Goal: Task Accomplishment & Management: Use online tool/utility

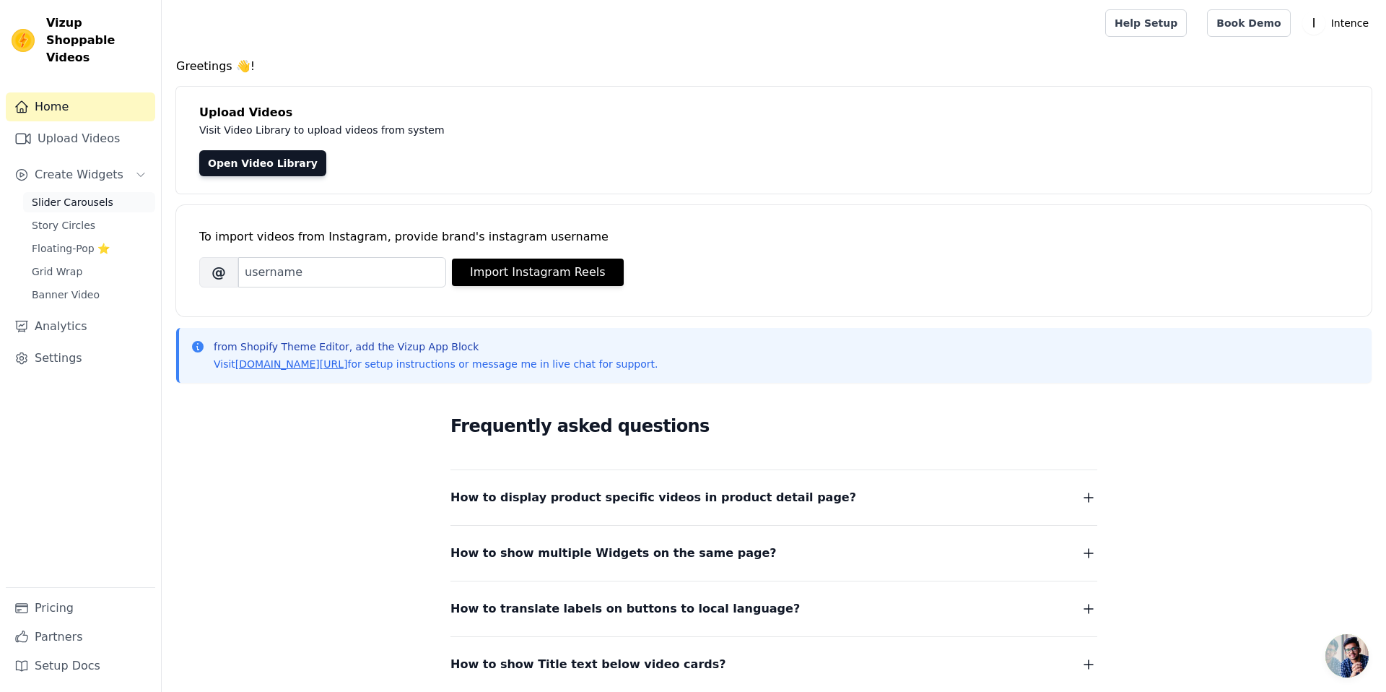
click at [86, 195] on span "Slider Carousels" at bounding box center [73, 202] width 82 height 14
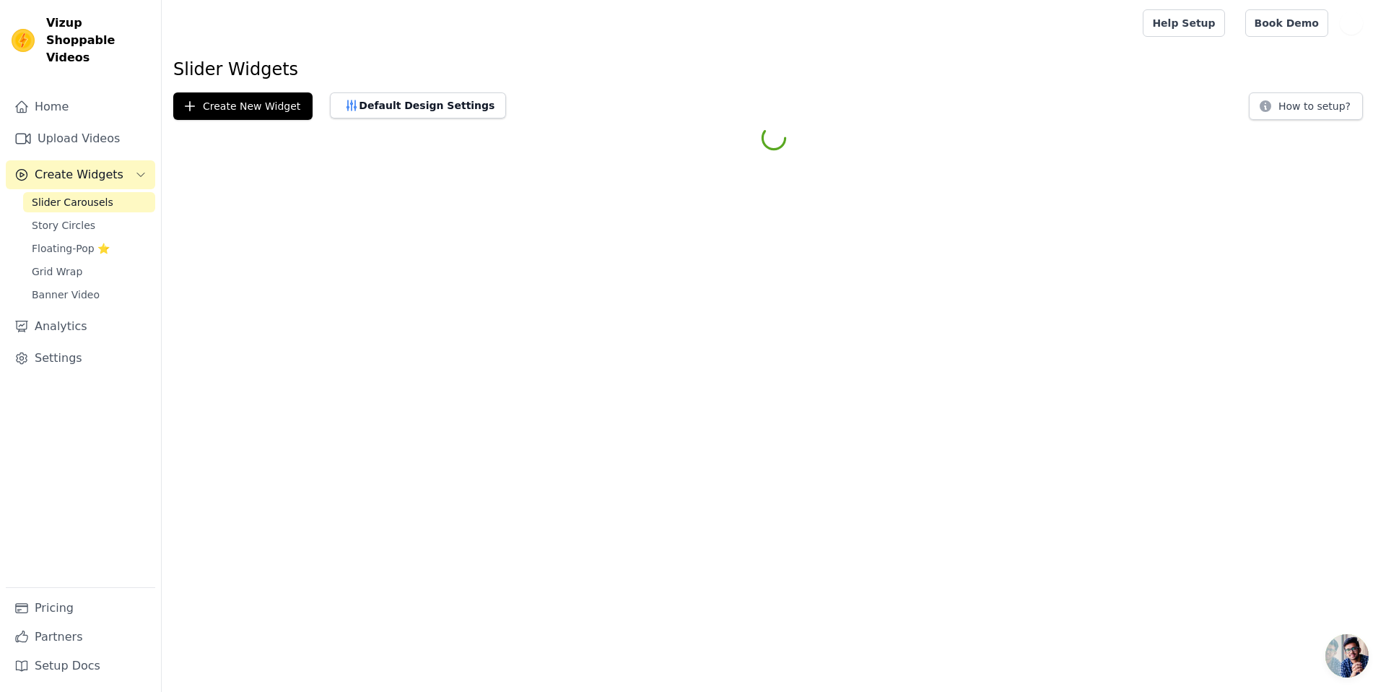
click at [79, 218] on span "Story Circles" at bounding box center [64, 225] width 64 height 14
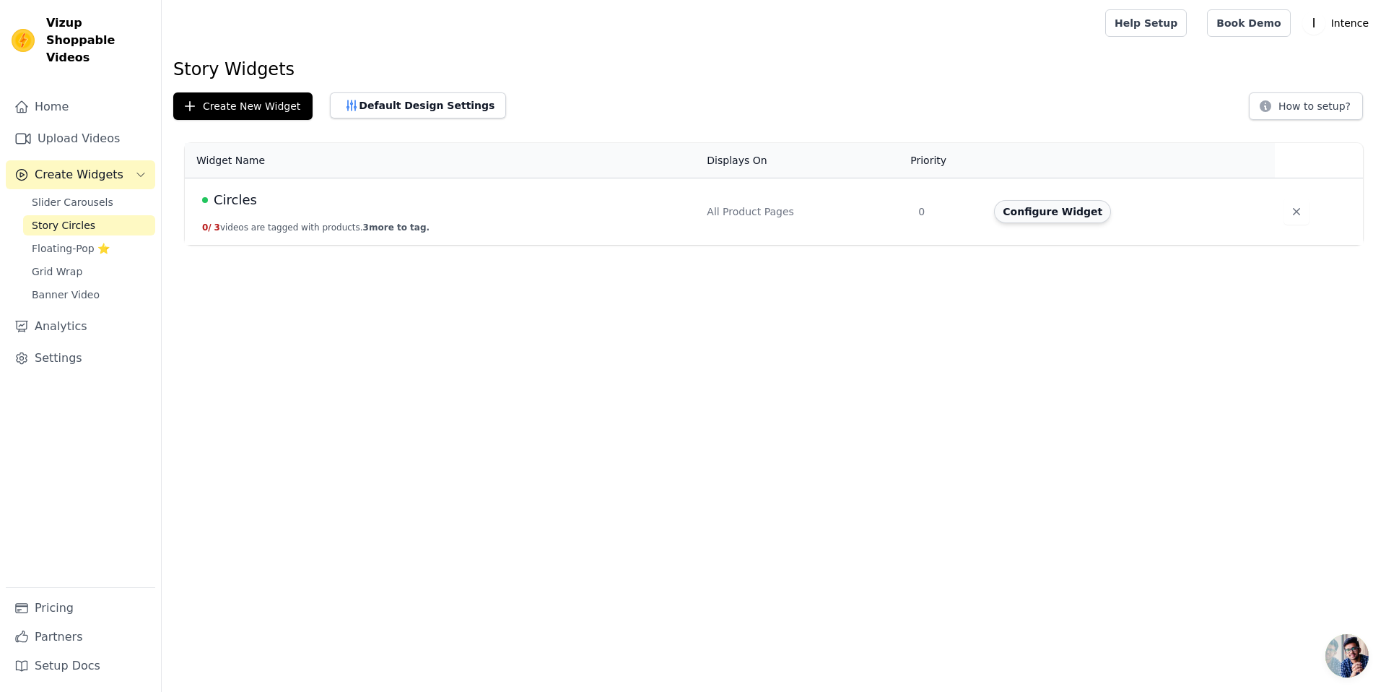
click at [1060, 206] on button "Configure Widget" at bounding box center [1052, 211] width 117 height 23
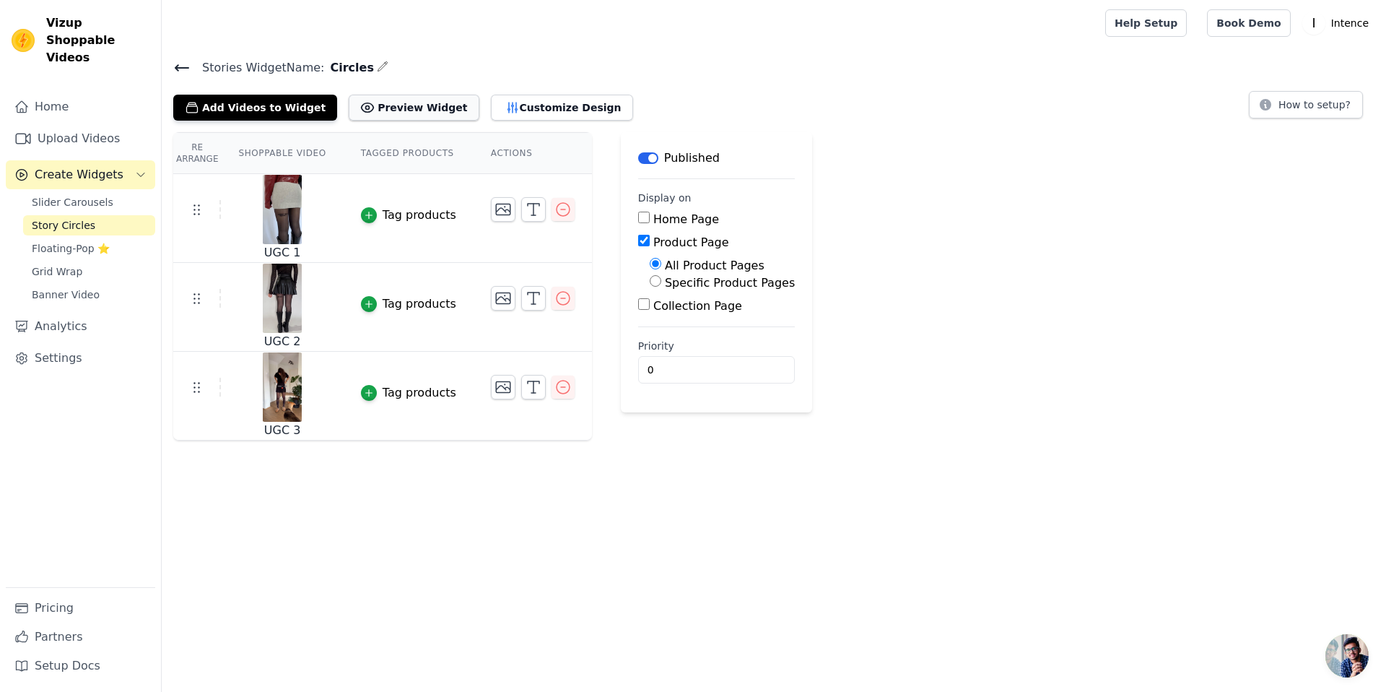
click at [412, 100] on button "Preview Widget" at bounding box center [414, 108] width 130 height 26
click at [515, 90] on div "Add Videos to Widget Preview Widget Customize Design" at bounding box center [409, 105] width 472 height 32
click at [521, 106] on button "Customize Design" at bounding box center [562, 108] width 142 height 26
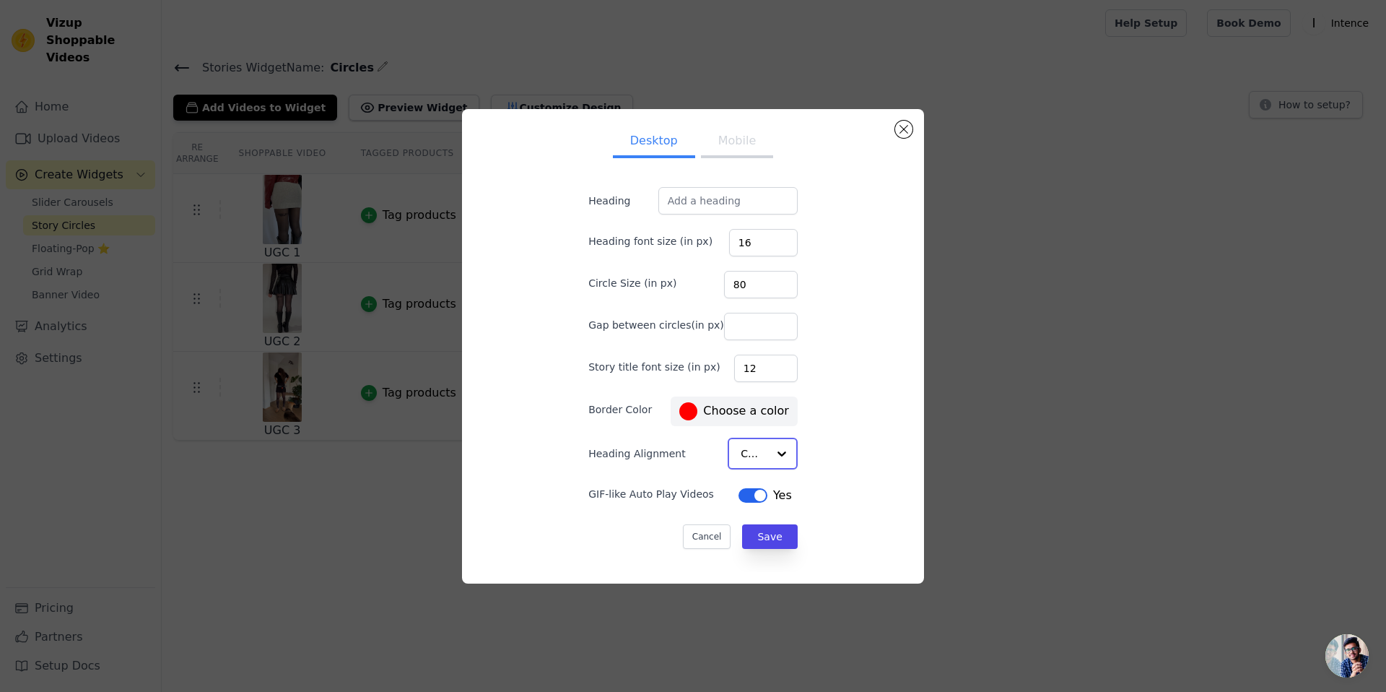
click at [752, 456] on input "Heading Alignment" at bounding box center [754, 453] width 27 height 29
click at [853, 448] on div "Desktop Mobile Heading Heading font size (in px) 16 Circle Size (in px) 80 Gap …" at bounding box center [693, 346] width 439 height 450
click at [749, 496] on button "Label" at bounding box center [753, 494] width 29 height 14
click at [745, 494] on button "Label" at bounding box center [756, 494] width 29 height 14
click at [732, 143] on button "Mobile" at bounding box center [737, 143] width 72 height 32
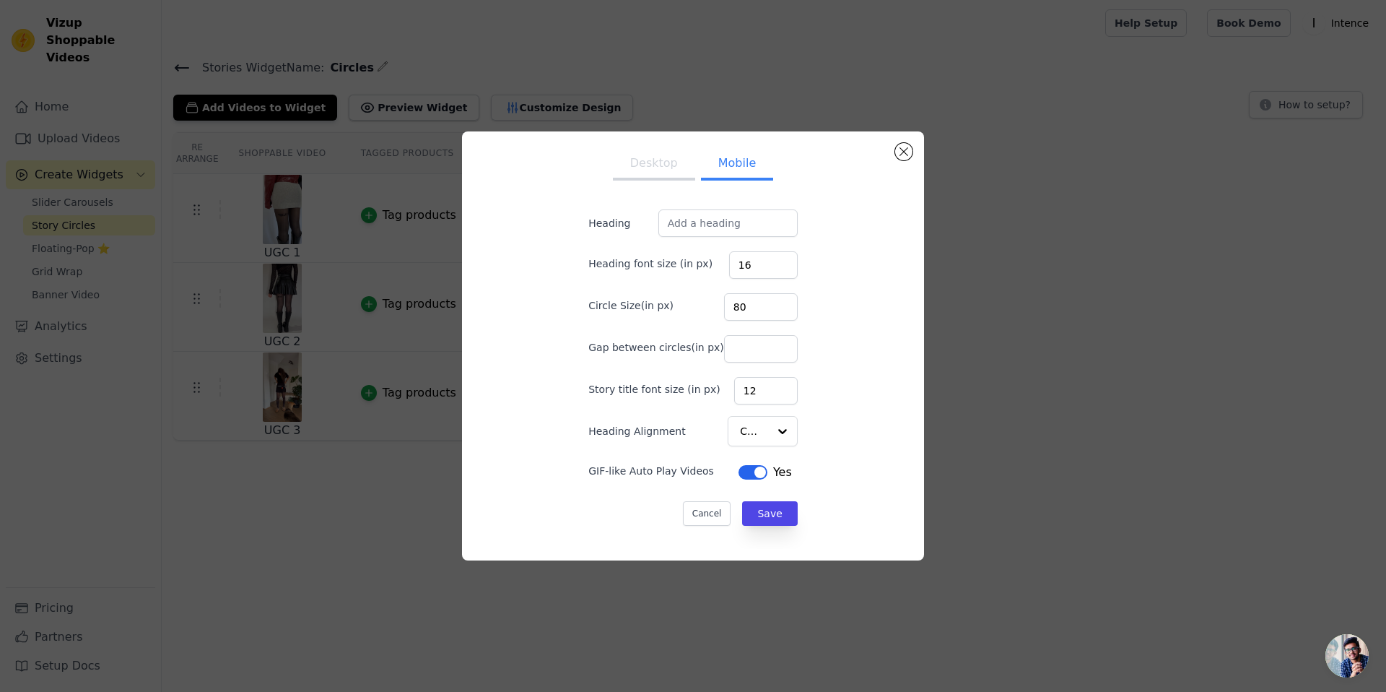
click at [754, 474] on button "Label" at bounding box center [753, 472] width 29 height 14
click at [755, 509] on button "Save" at bounding box center [769, 513] width 55 height 25
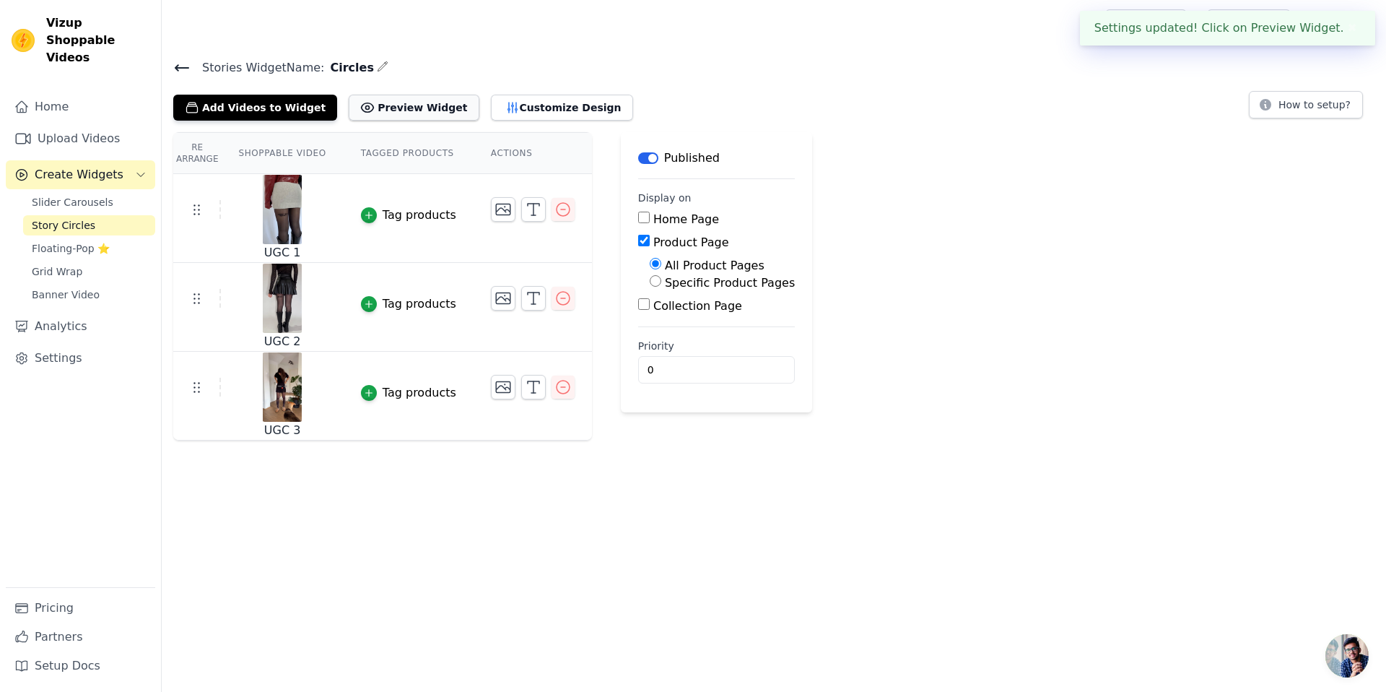
click at [414, 110] on button "Preview Widget" at bounding box center [414, 108] width 130 height 26
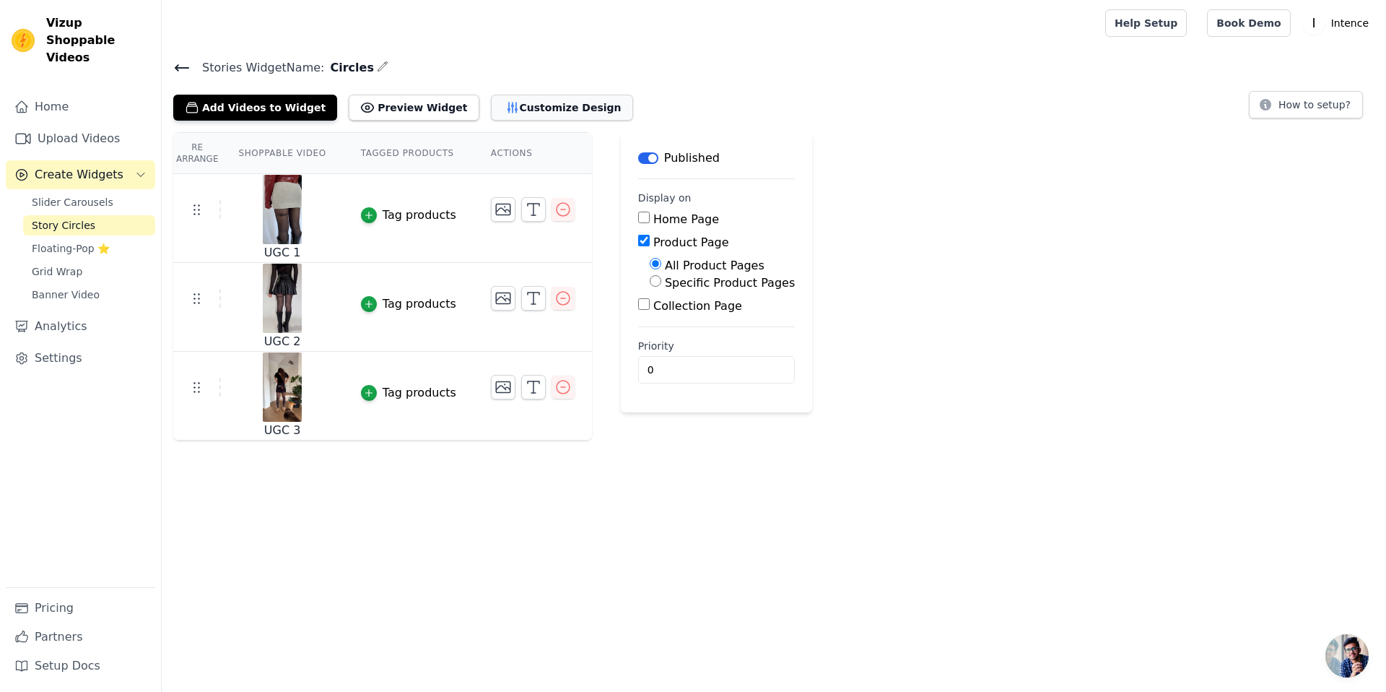
click at [491, 98] on button "Customize Design" at bounding box center [562, 108] width 142 height 26
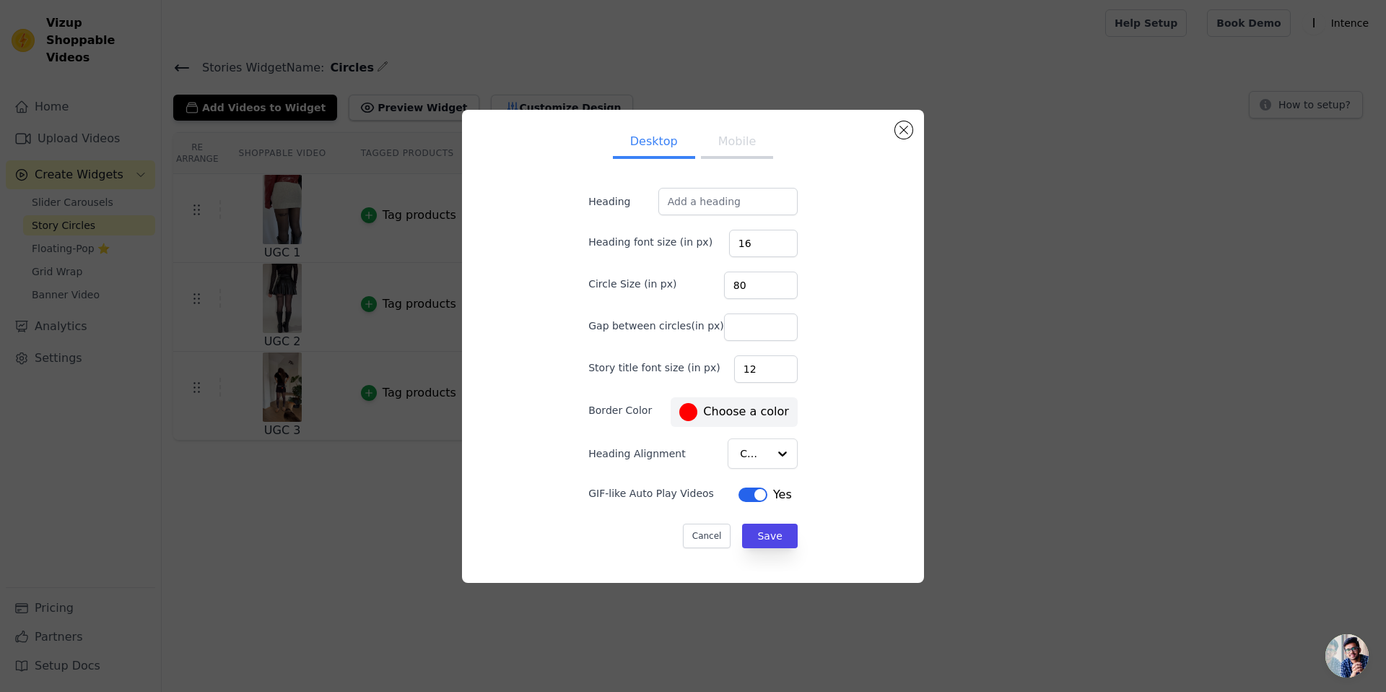
click at [734, 147] on button "Mobile" at bounding box center [737, 143] width 72 height 32
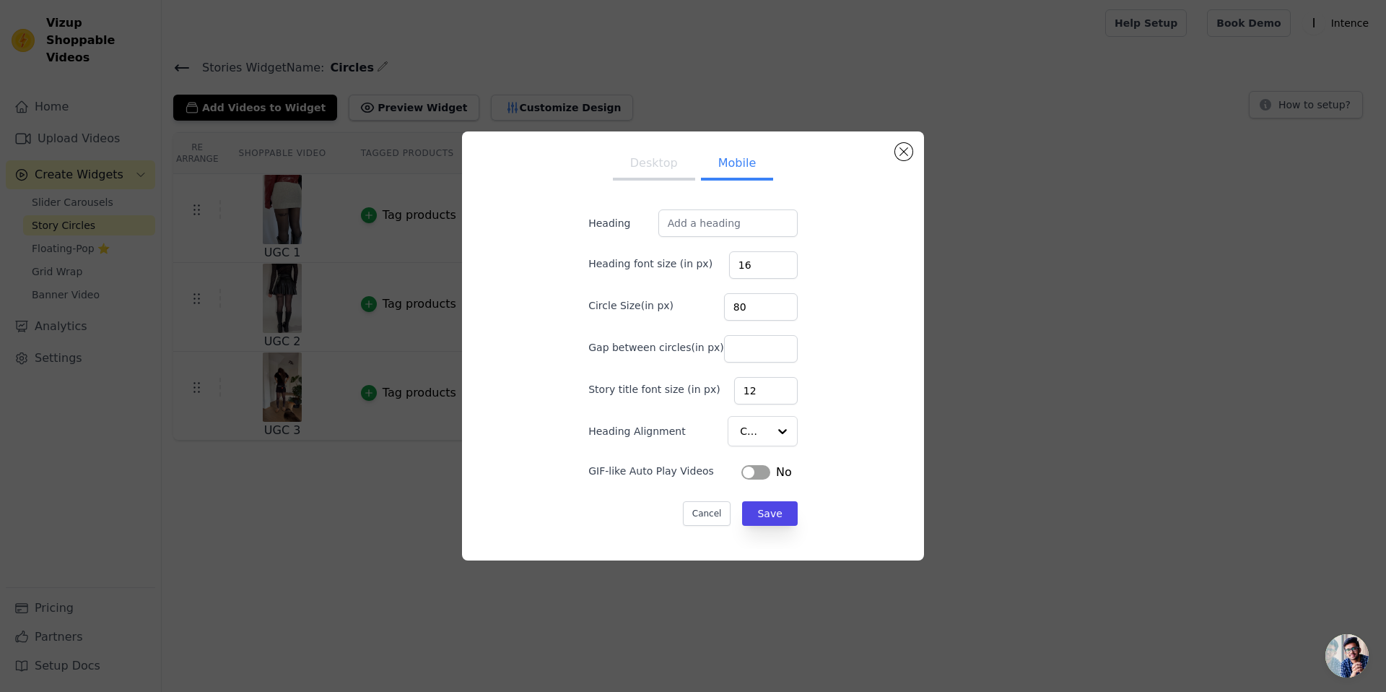
click at [670, 163] on button "Desktop" at bounding box center [654, 165] width 82 height 32
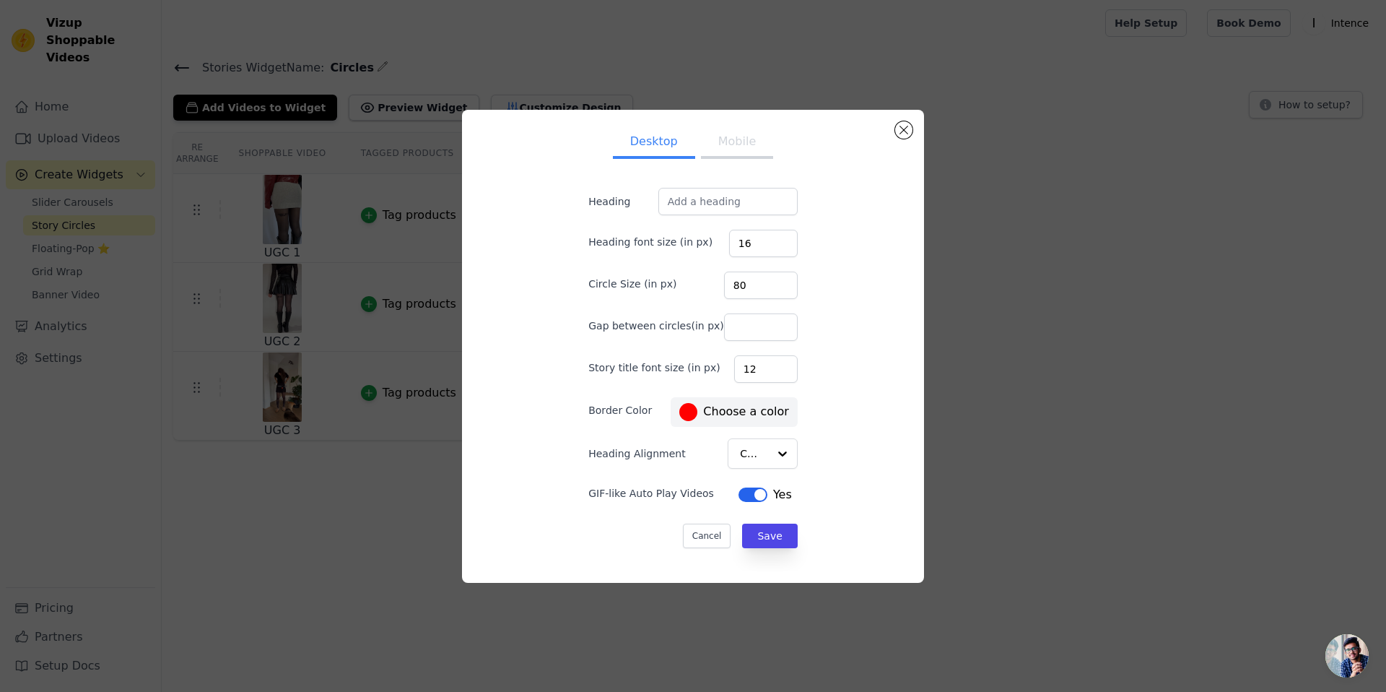
click at [742, 487] on button "Label" at bounding box center [753, 494] width 29 height 14
click at [757, 526] on button "Save" at bounding box center [769, 536] width 55 height 25
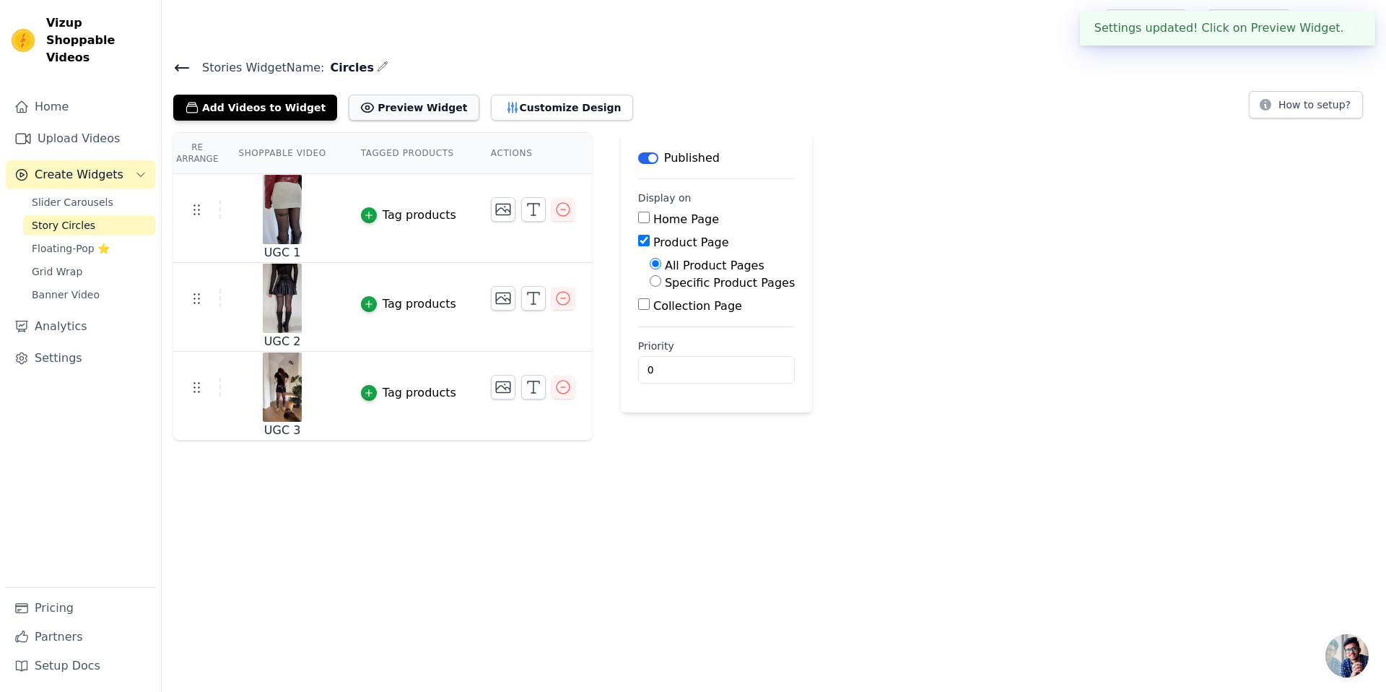
click at [407, 102] on button "Preview Widget" at bounding box center [414, 108] width 130 height 26
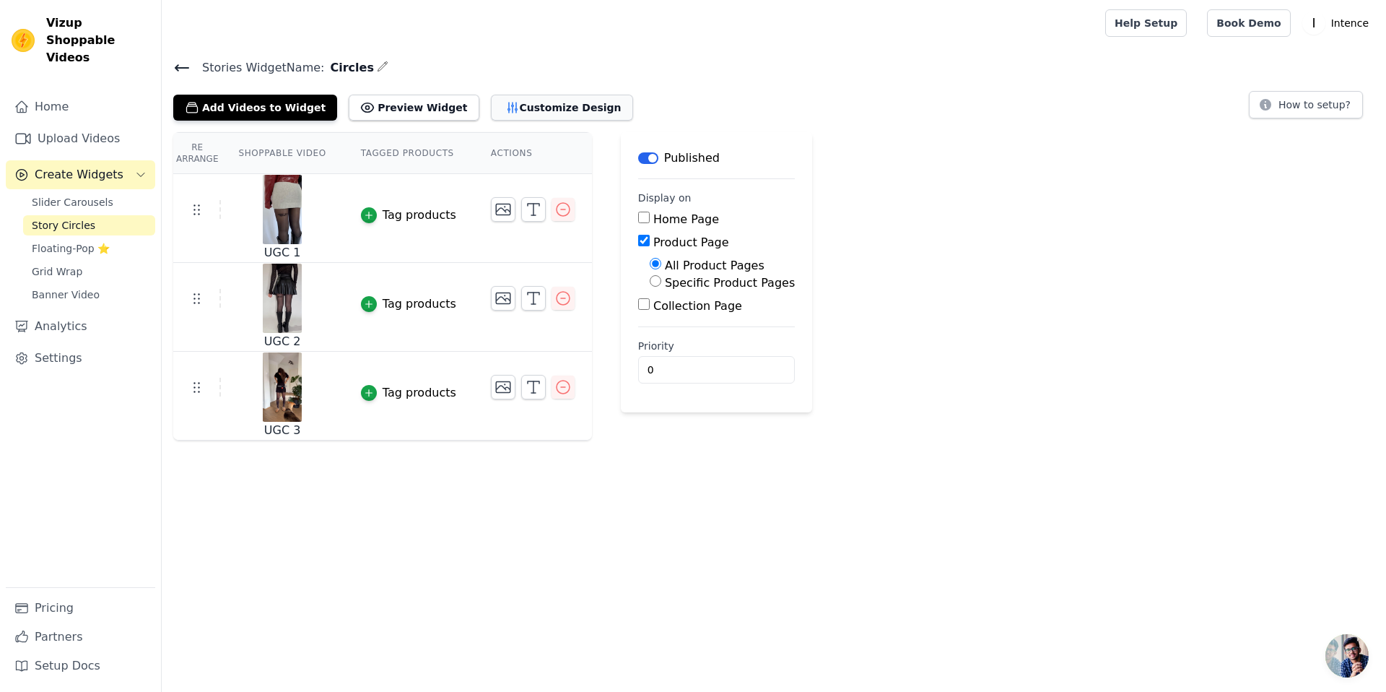
click at [518, 110] on button "Customize Design" at bounding box center [562, 108] width 142 height 26
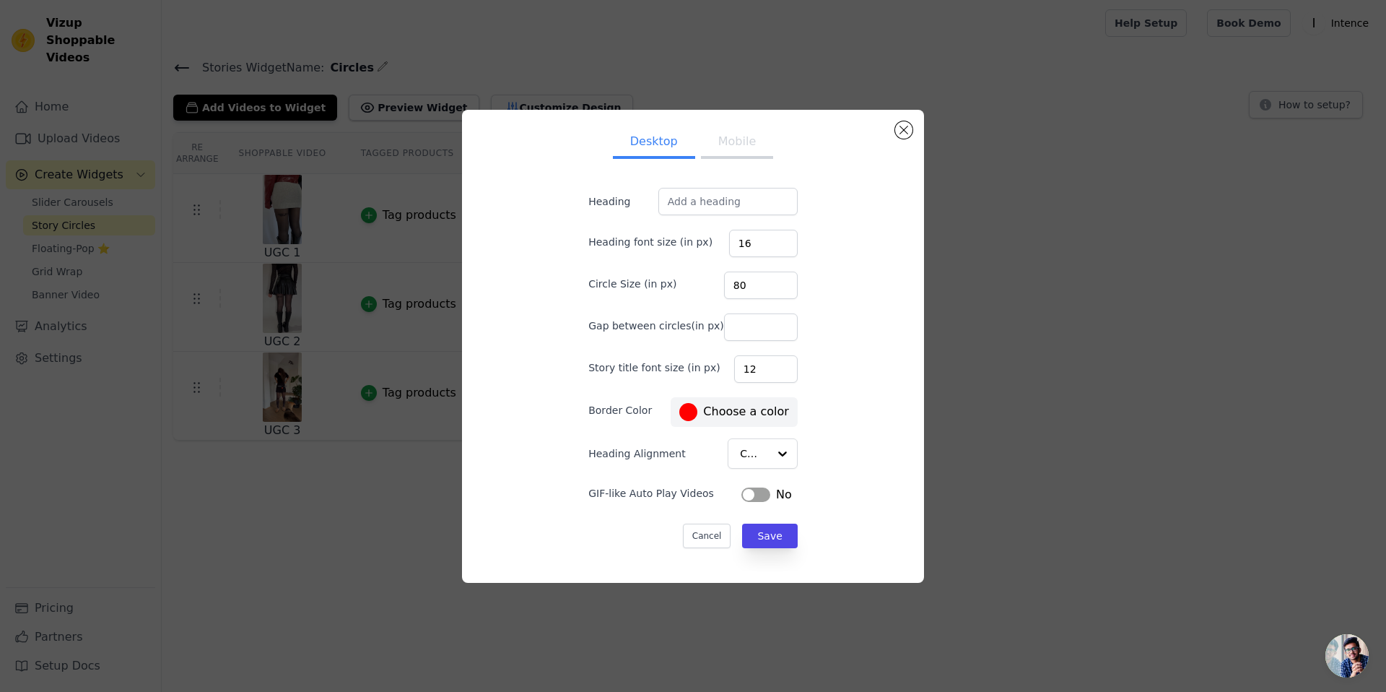
click at [742, 490] on button "Label" at bounding box center [756, 494] width 29 height 14
click at [750, 539] on button "Save" at bounding box center [769, 536] width 55 height 25
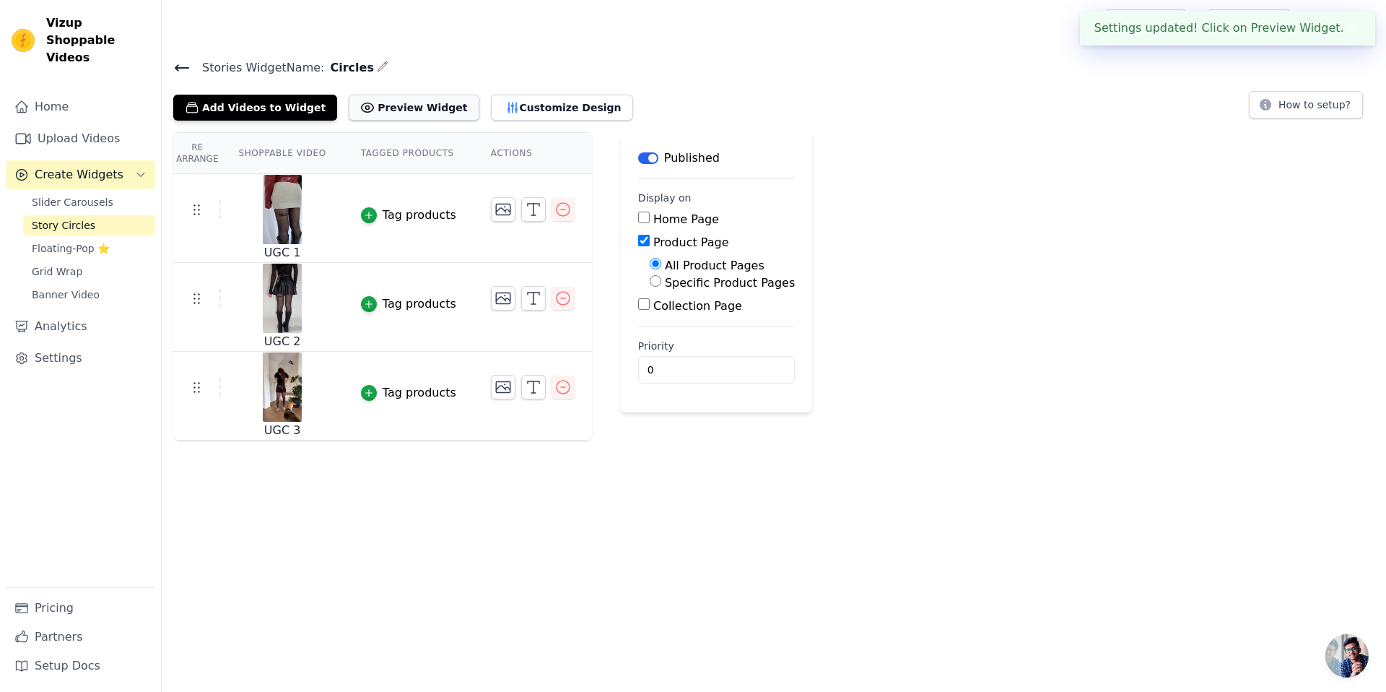
click at [415, 108] on button "Preview Widget" at bounding box center [414, 108] width 130 height 26
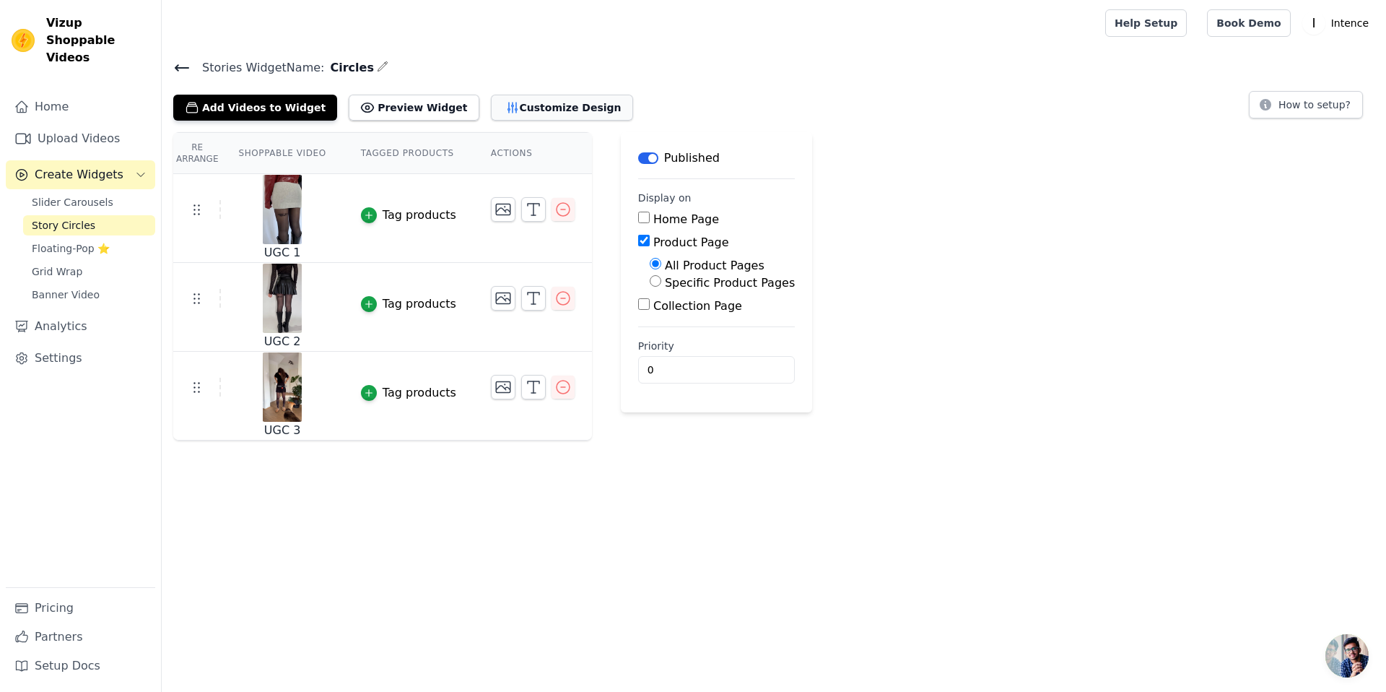
click at [506, 102] on button "Customize Design" at bounding box center [562, 108] width 142 height 26
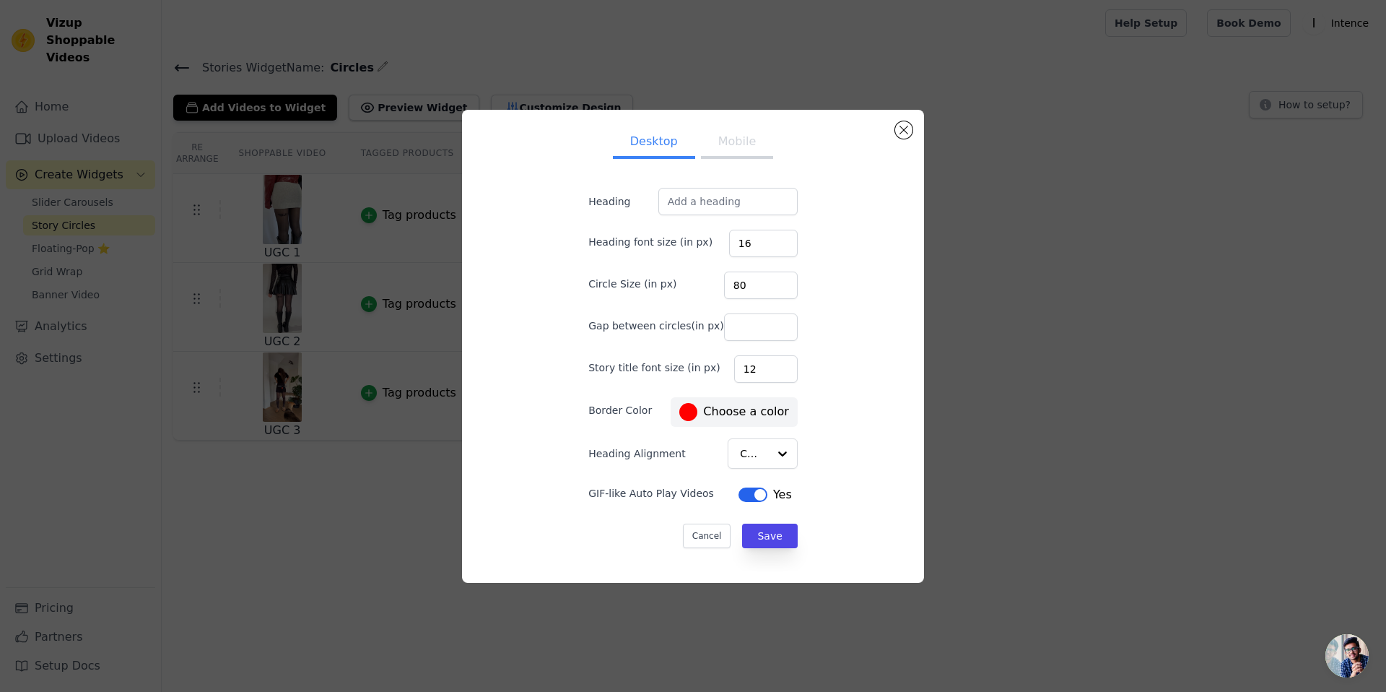
click at [740, 152] on button "Mobile" at bounding box center [737, 143] width 72 height 32
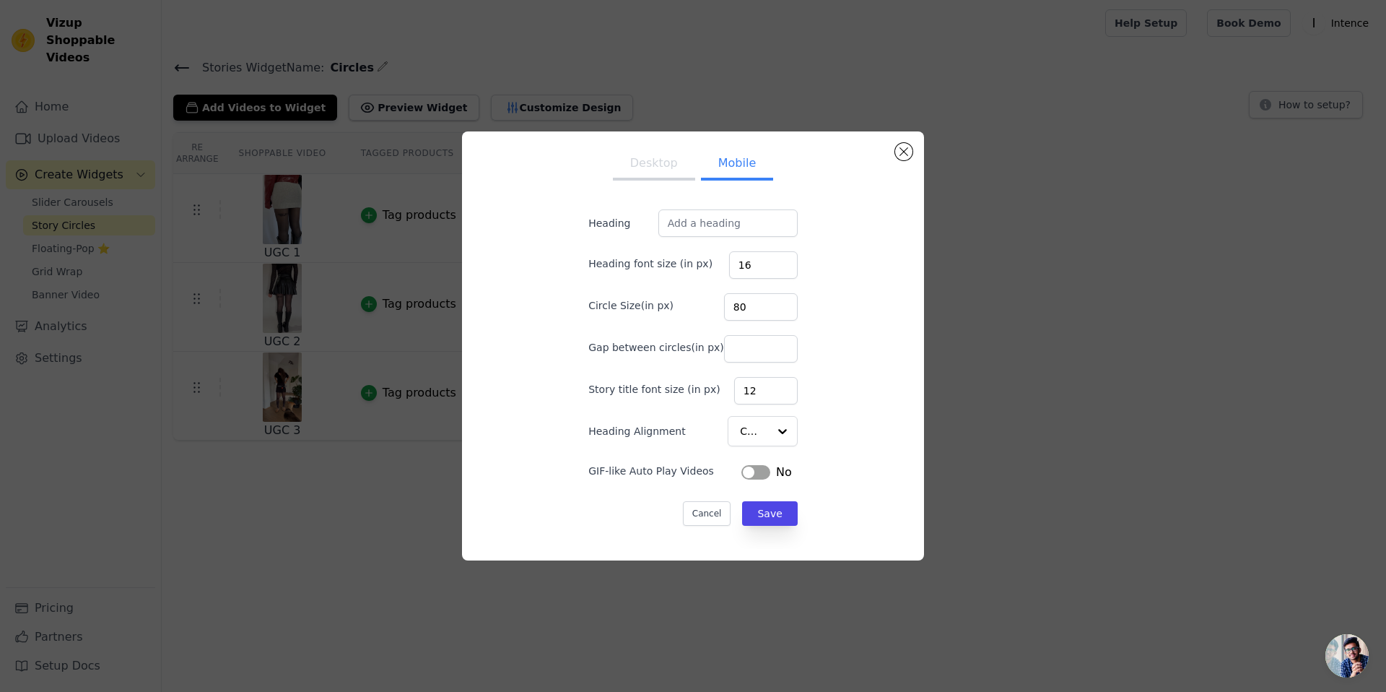
click at [742, 472] on button "Label" at bounding box center [756, 472] width 29 height 14
click at [768, 432] on div at bounding box center [782, 431] width 29 height 29
drag, startPoint x: 822, startPoint y: 427, endPoint x: 813, endPoint y: 443, distance: 18.1
click at [818, 433] on div "Desktop Mobile Heading Heading font size (in px) 16 Circle Size(in px) 80 Gap b…" at bounding box center [693, 346] width 439 height 406
click at [764, 510] on button "Save" at bounding box center [769, 513] width 55 height 25
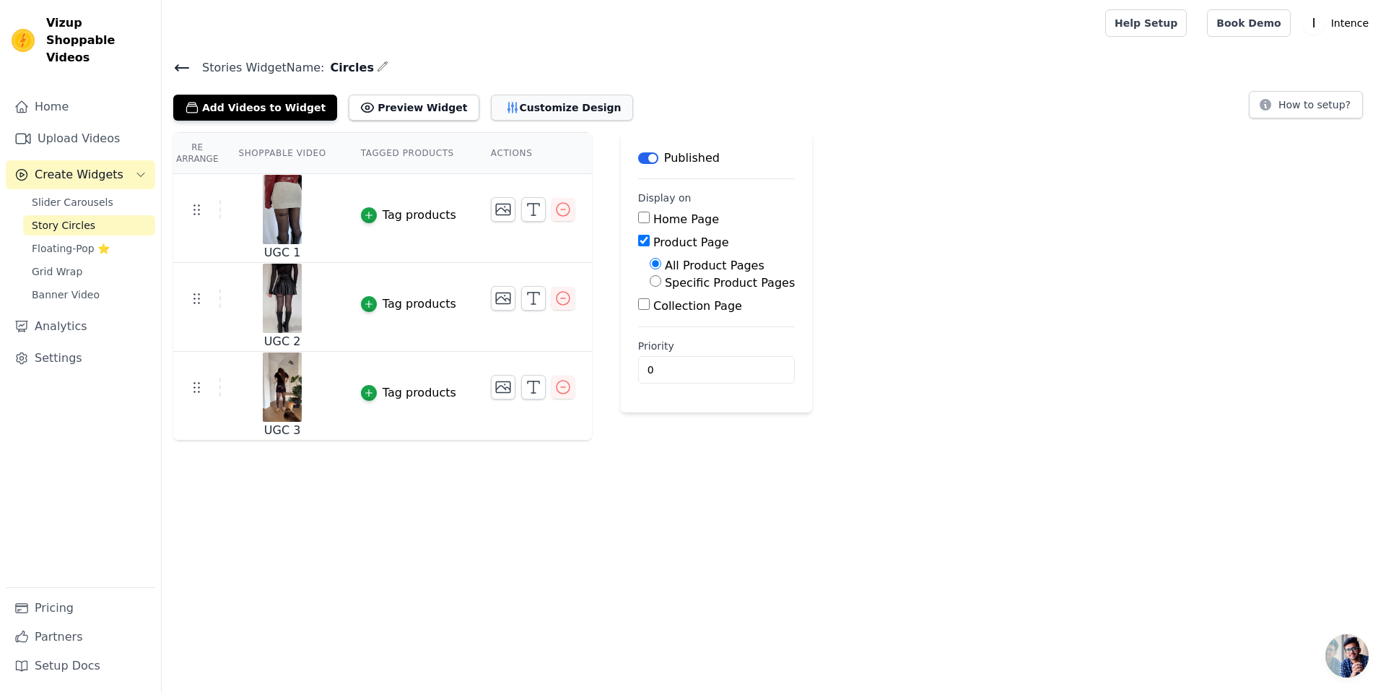
click at [526, 108] on button "Customize Design" at bounding box center [562, 108] width 142 height 26
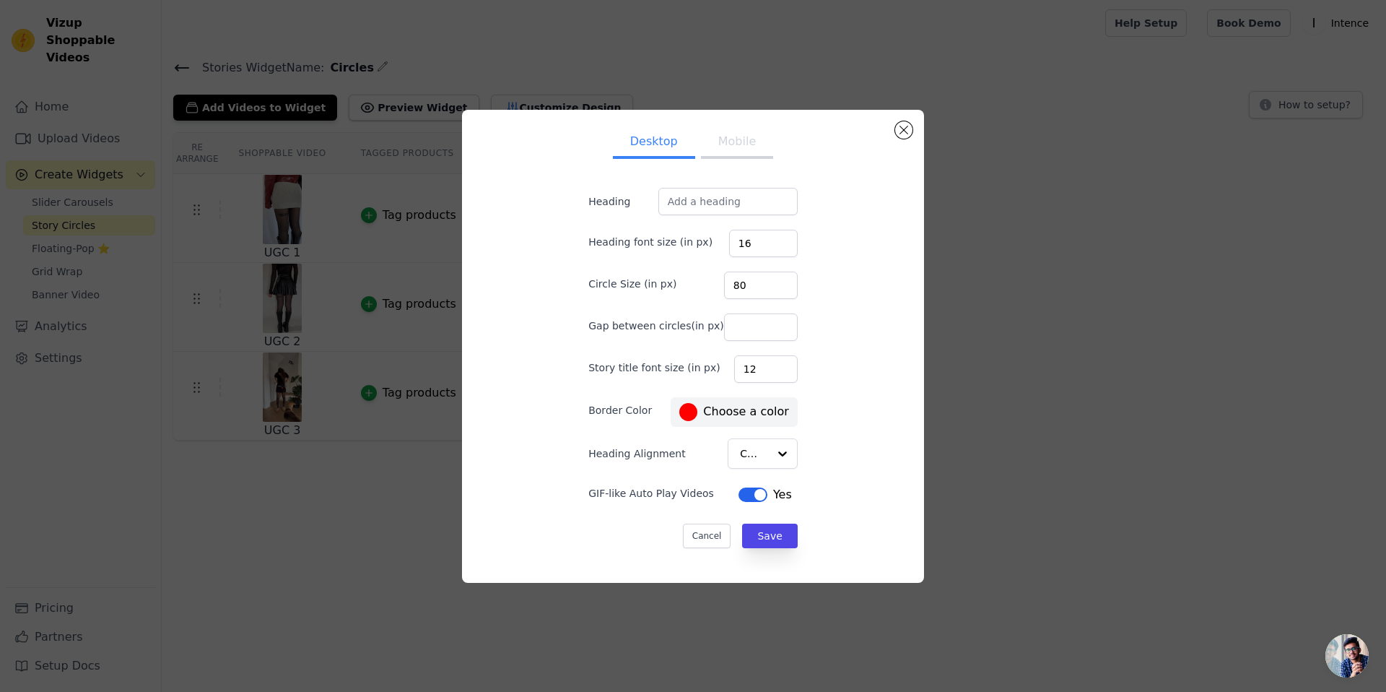
click at [734, 145] on button "Mobile" at bounding box center [737, 143] width 72 height 32
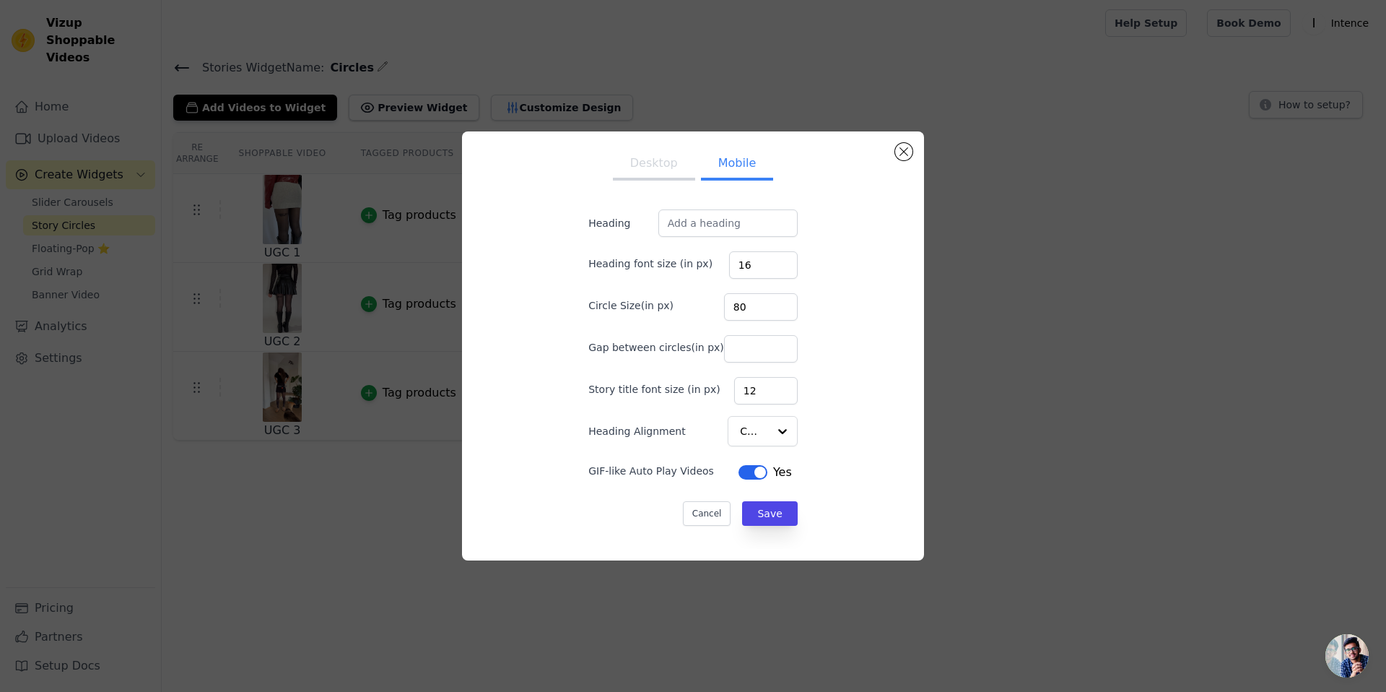
click at [1014, 261] on div "Desktop Mobile Heading Heading font size (in px) 16 Circle Size(in px) 80 Gap b…" at bounding box center [693, 345] width 1340 height 475
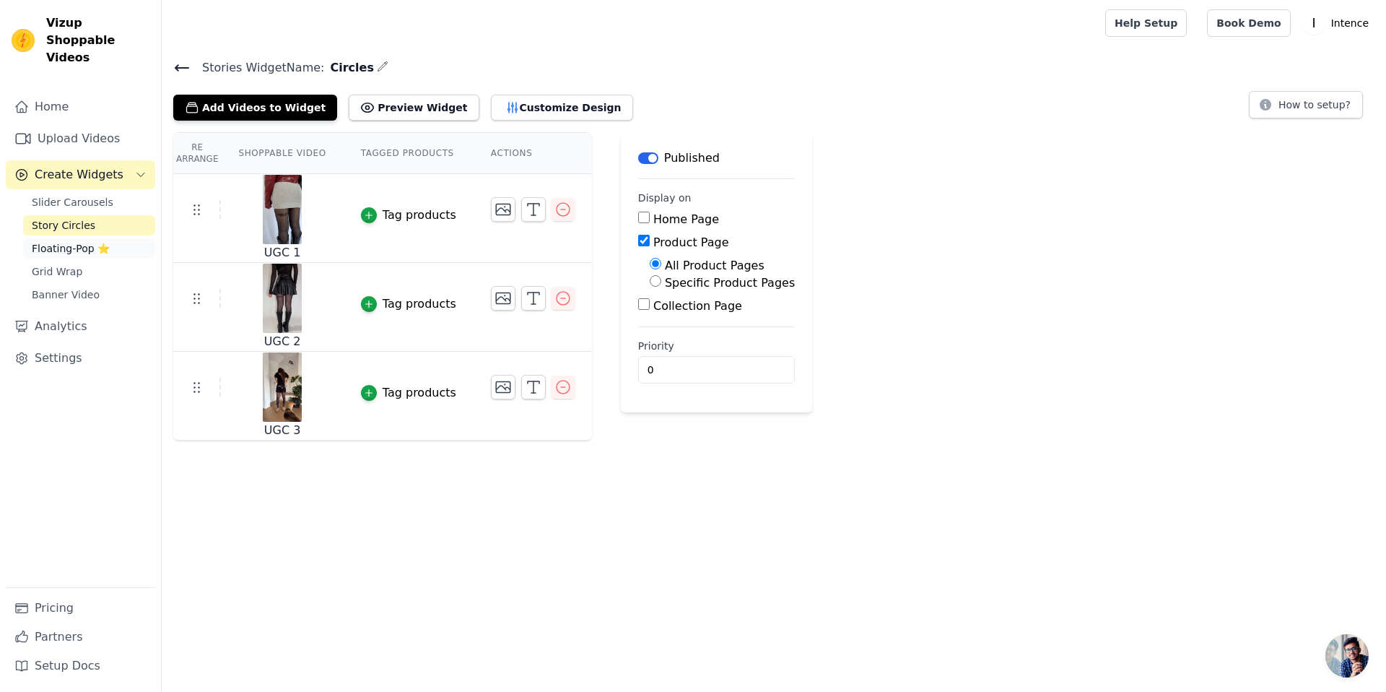
click at [88, 241] on span "Floating-Pop ⭐" at bounding box center [71, 248] width 78 height 14
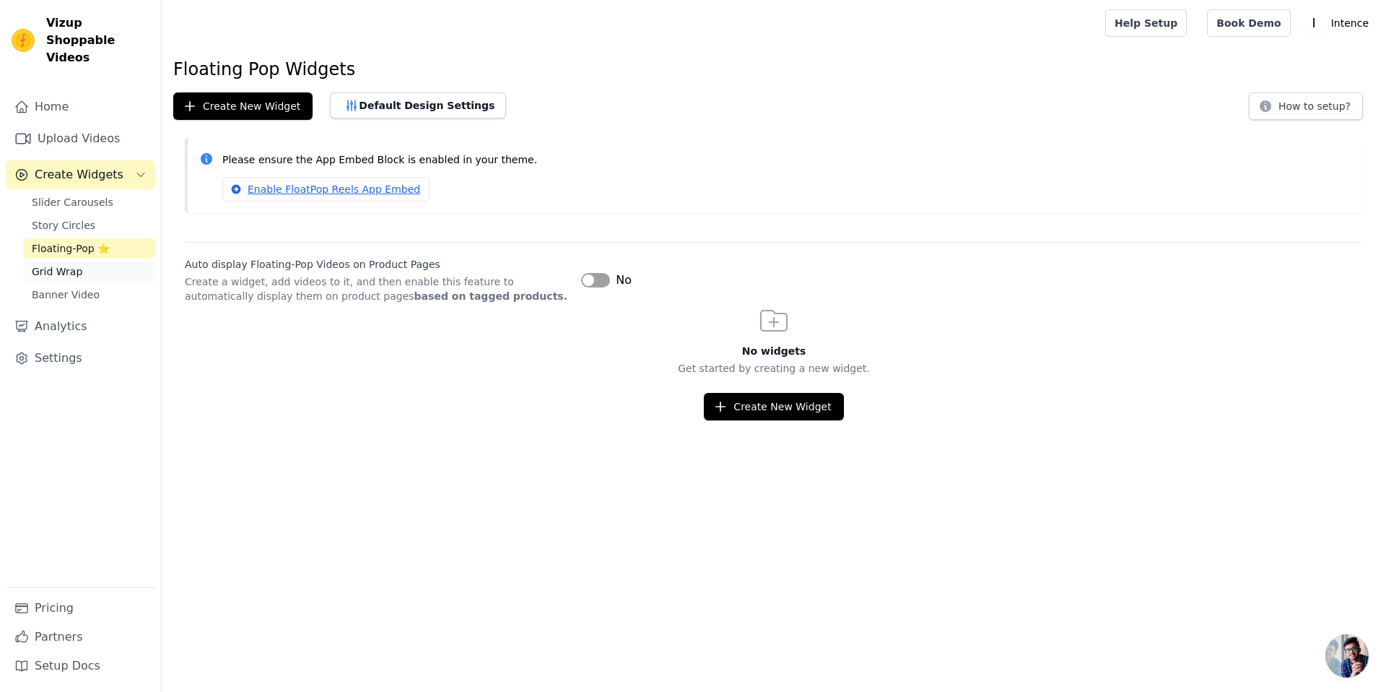
click at [79, 264] on span "Grid Wrap" at bounding box center [57, 271] width 51 height 14
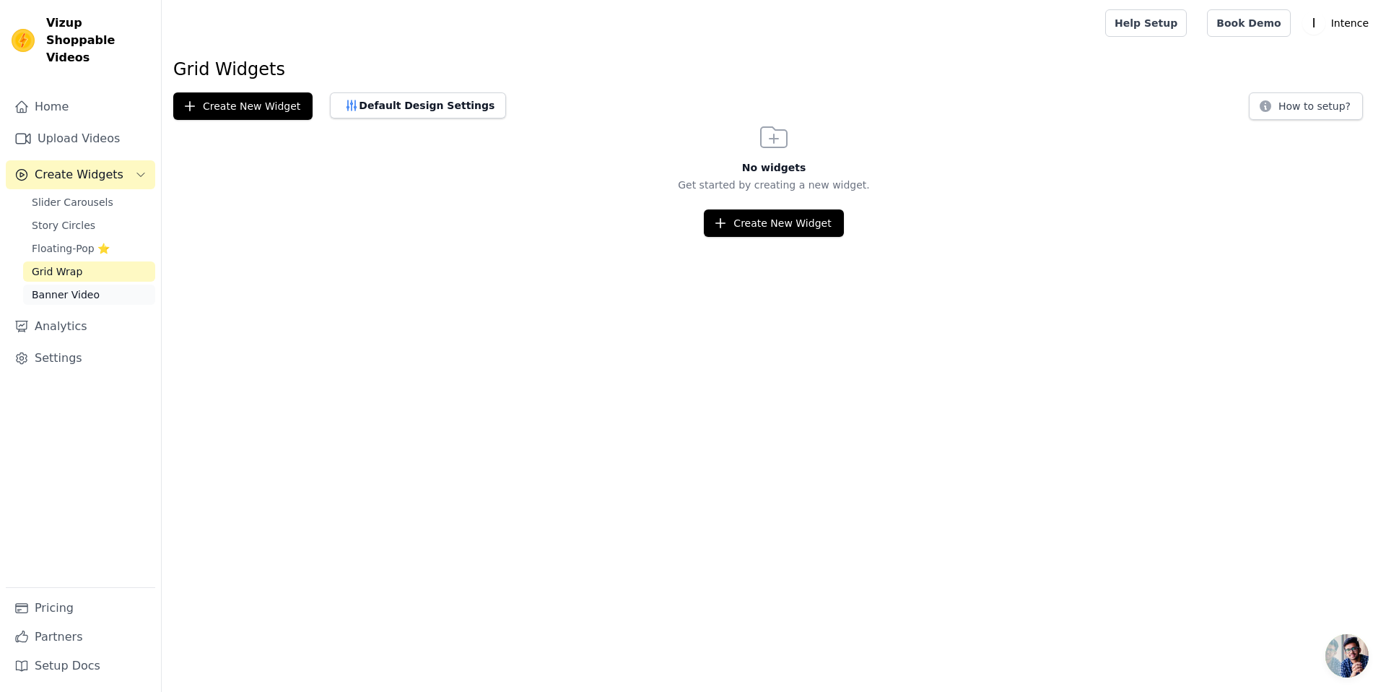
click at [84, 287] on span "Banner Video" at bounding box center [66, 294] width 68 height 14
